Goal: Transaction & Acquisition: Subscribe to service/newsletter

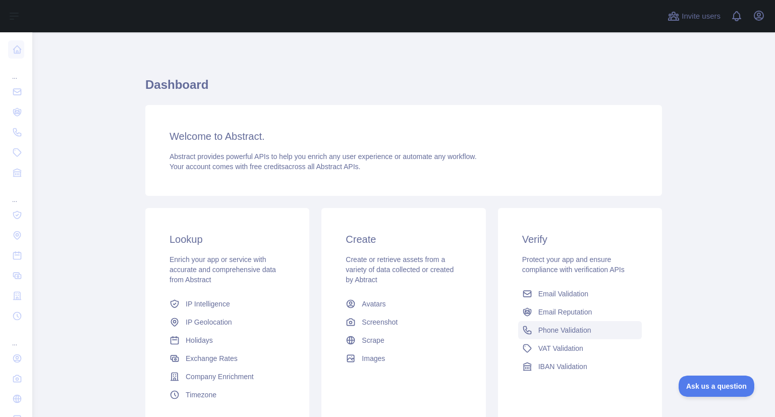
click at [554, 328] on span "Phone Validation" at bounding box center [564, 330] width 53 height 10
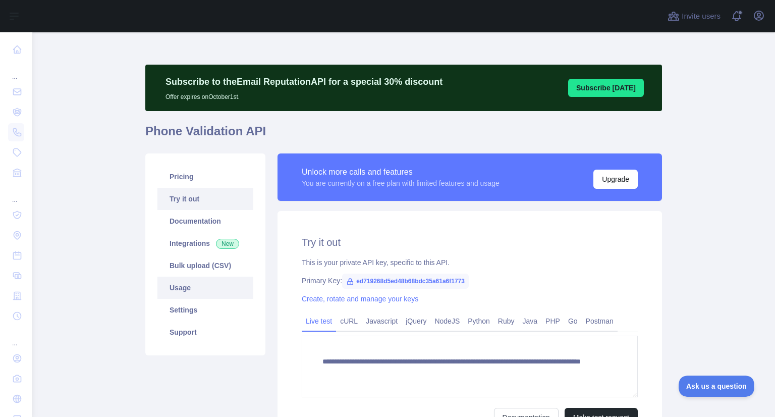
click at [186, 293] on link "Usage" at bounding box center [205, 287] width 96 height 22
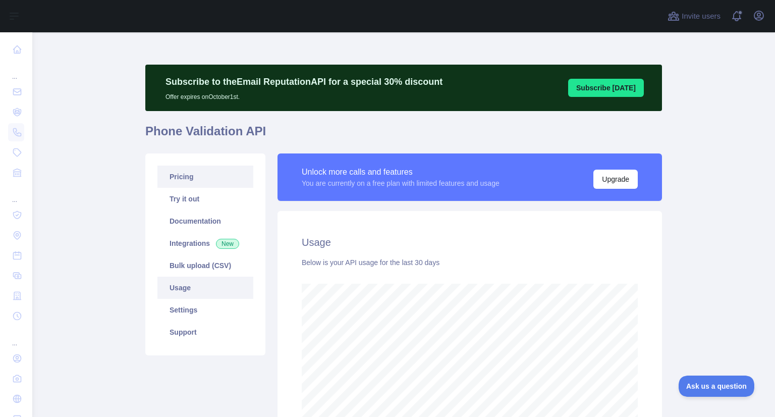
click at [210, 183] on link "Pricing" at bounding box center [205, 176] width 96 height 22
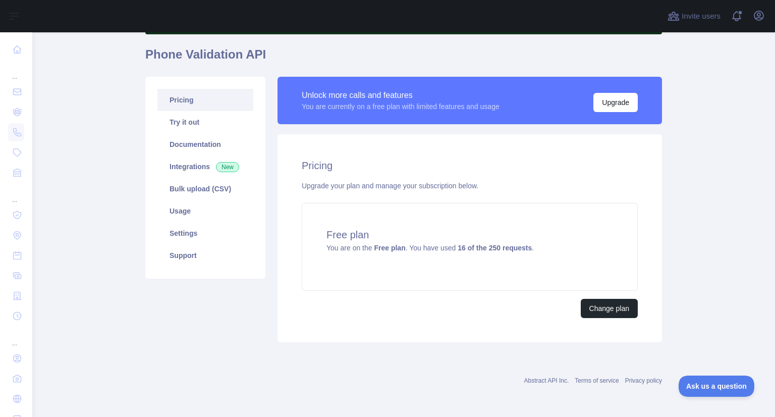
scroll to position [76, 0]
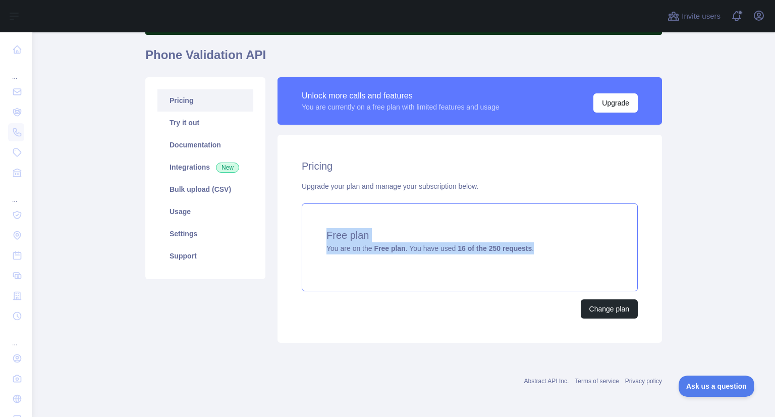
drag, startPoint x: 527, startPoint y: 249, endPoint x: 301, endPoint y: 239, distance: 226.2
click at [302, 239] on div "Free plan You are on the Free plan . You have used 16 of the 250 requests ." at bounding box center [470, 247] width 336 height 88
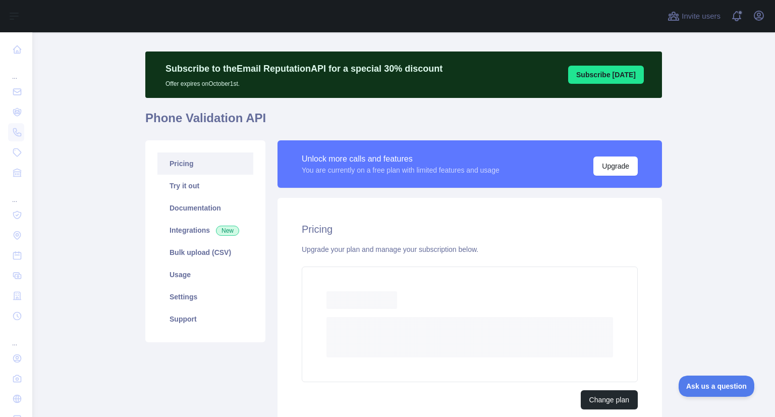
scroll to position [76, 0]
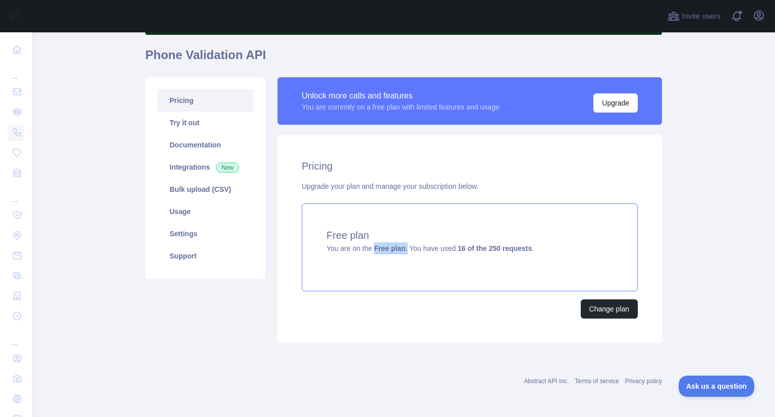
drag, startPoint x: 371, startPoint y: 251, endPoint x: 401, endPoint y: 251, distance: 30.8
click at [401, 251] on span "You are on the Free plan . You have used 16 of the 250 requests ." at bounding box center [429, 248] width 207 height 8
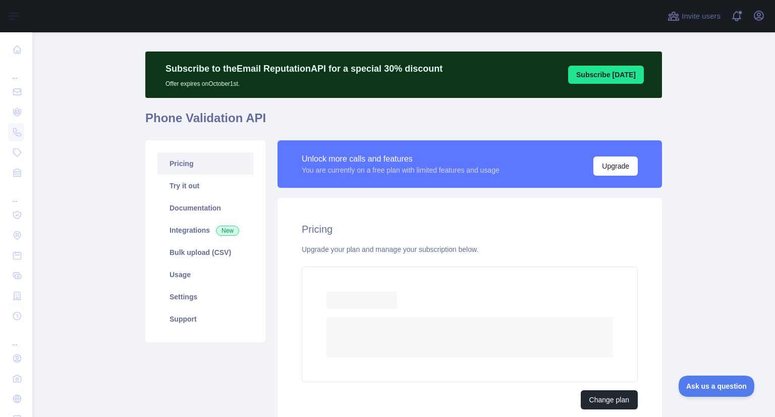
scroll to position [76, 0]
